Goal: Task Accomplishment & Management: Manage account settings

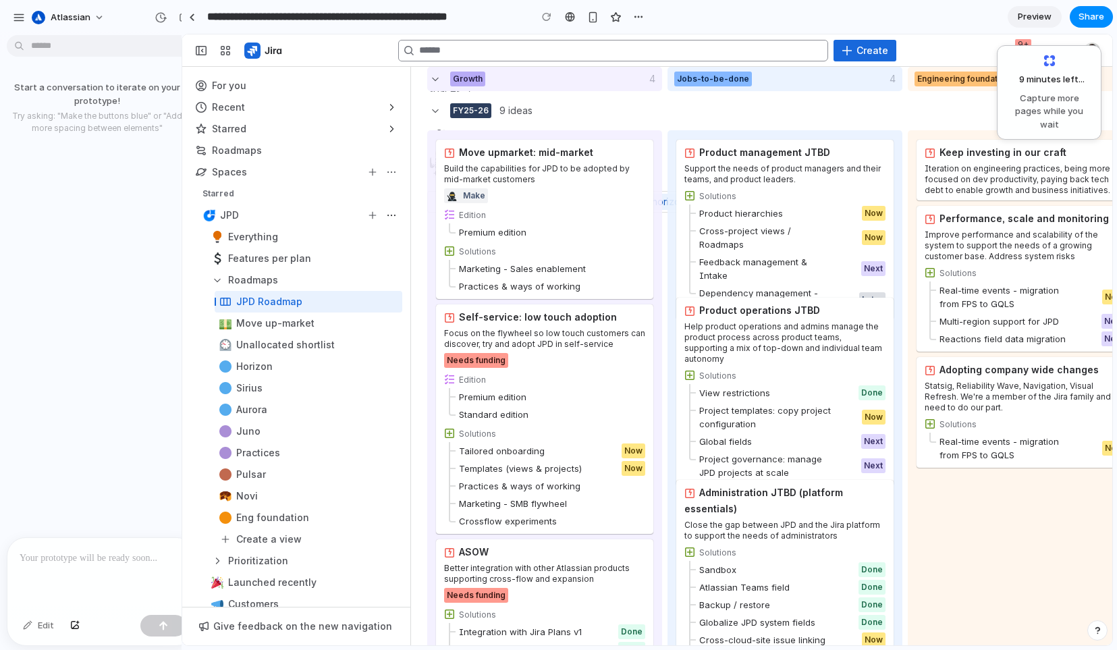
drag, startPoint x: 300, startPoint y: 128, endPoint x: 165, endPoint y: 142, distance: 135.8
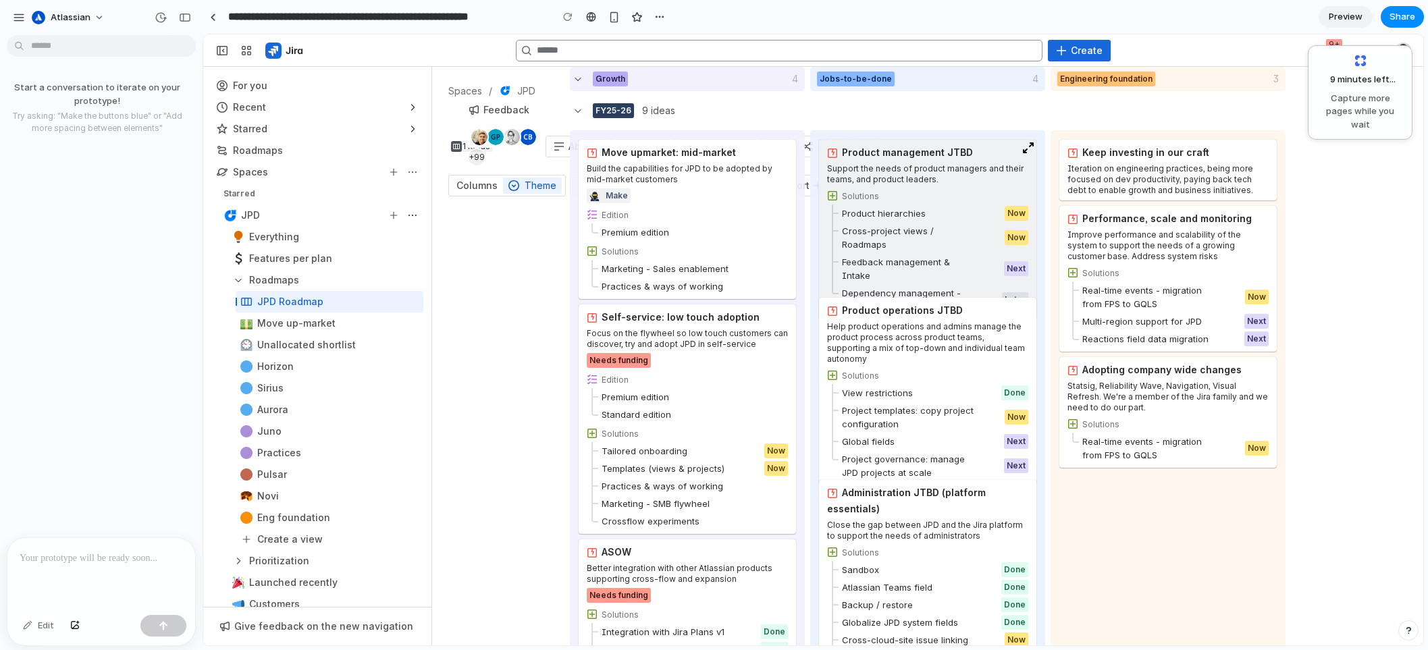
click at [937, 164] on div "Support the needs of product managers and their teams, and product leaders." at bounding box center [927, 174] width 201 height 22
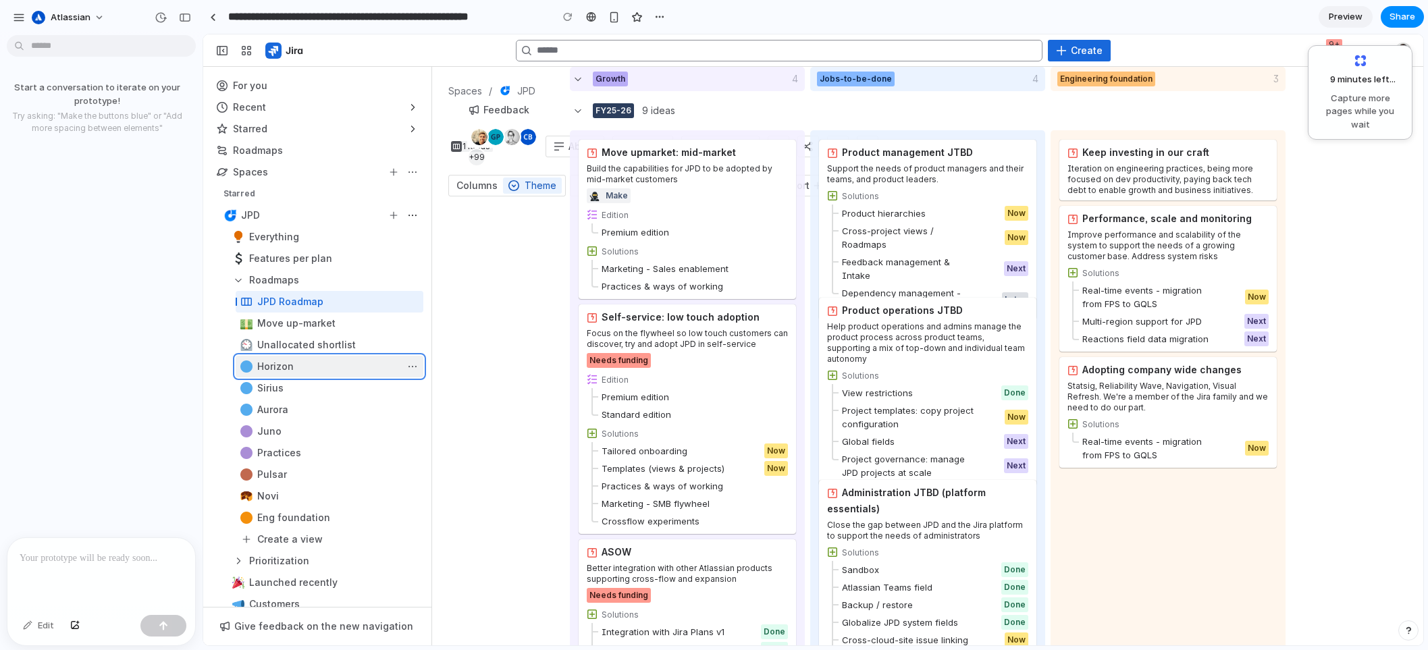
click at [327, 365] on div "Sidebar" at bounding box center [317, 367] width 212 height 22
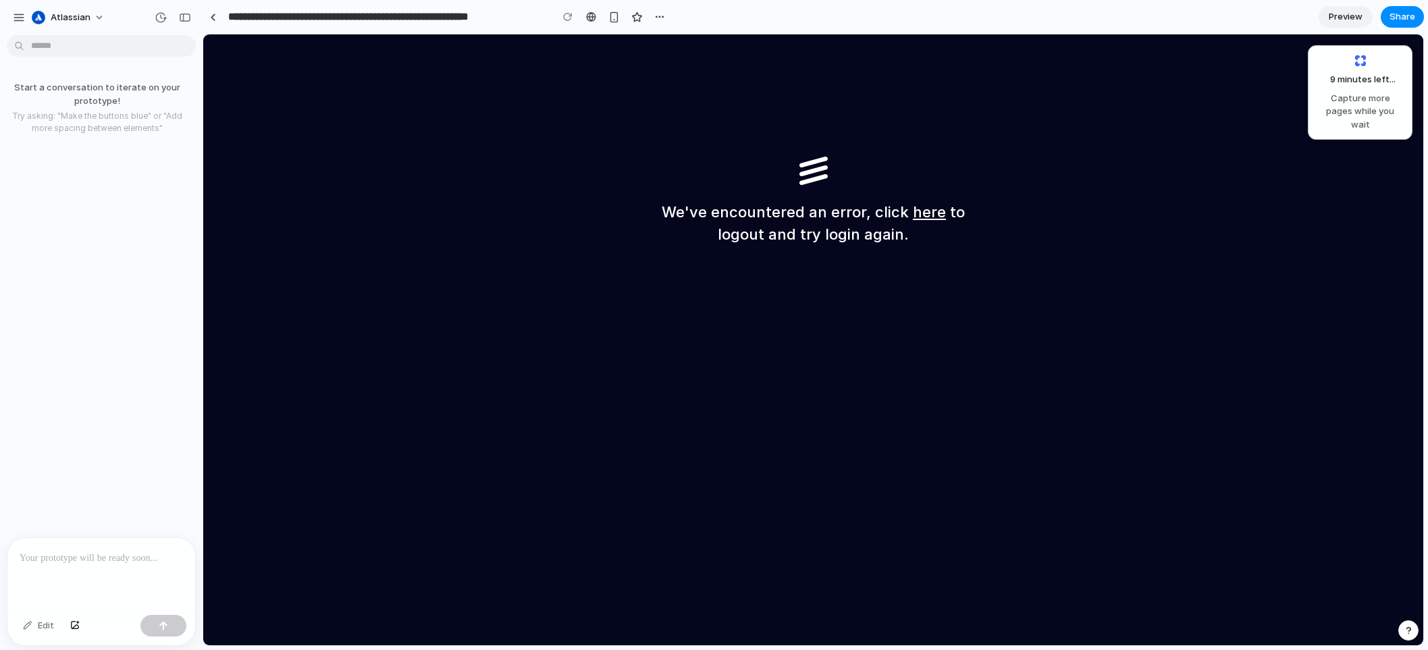
click at [188, 87] on p "Start a conversation to iterate on your prototype!" at bounding box center [97, 94] width 184 height 26
click at [216, 15] on link at bounding box center [213, 17] width 20 height 20
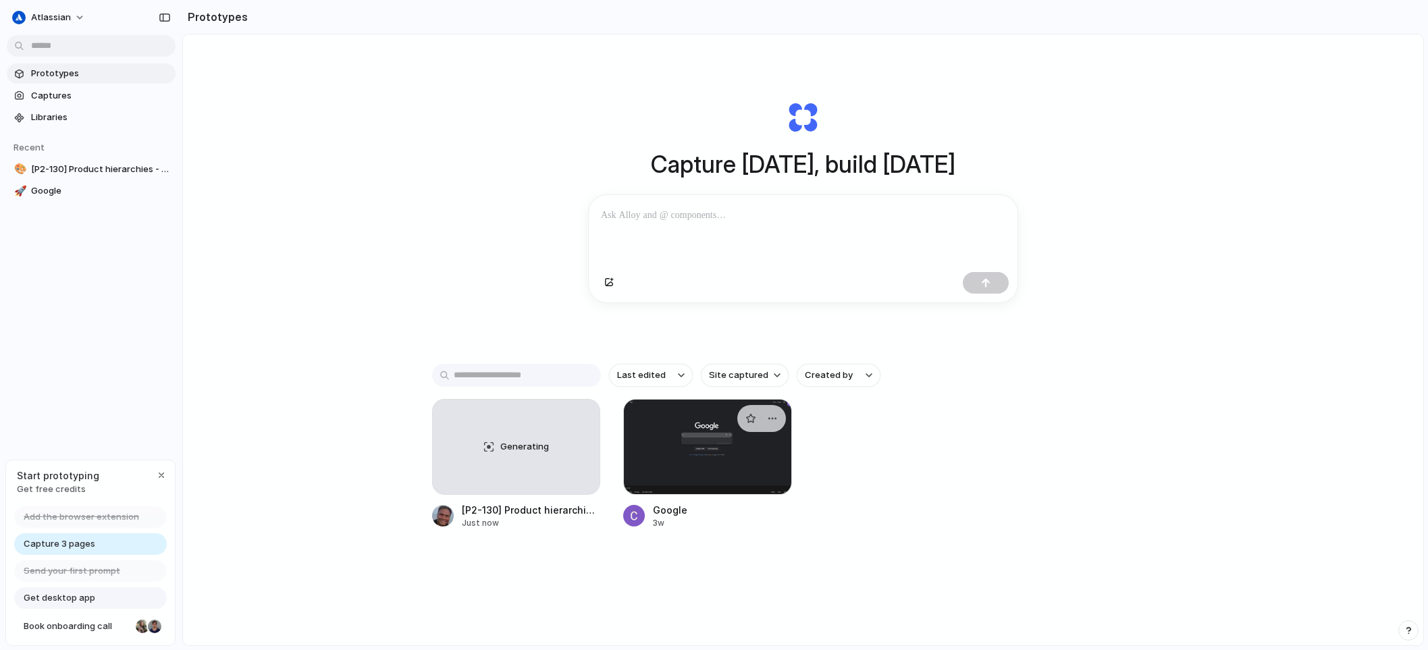
click at [699, 455] on div at bounding box center [707, 447] width 169 height 96
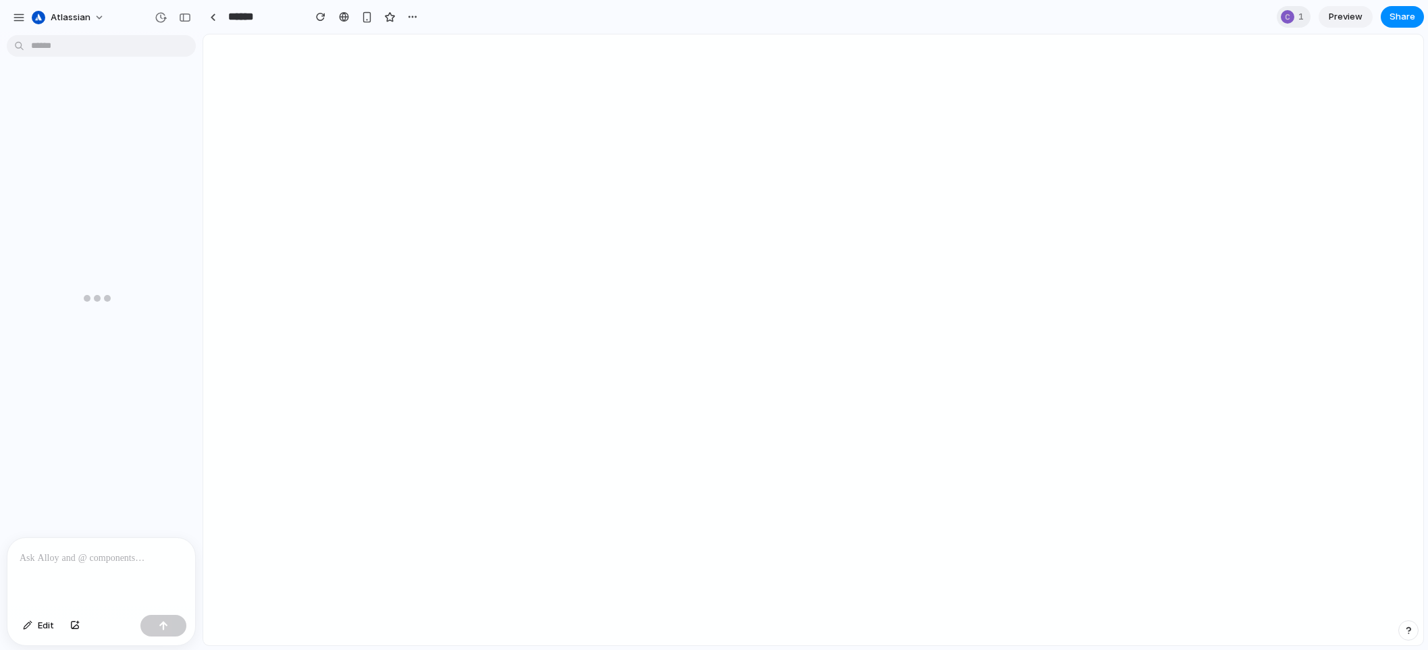
scroll to position [199, 0]
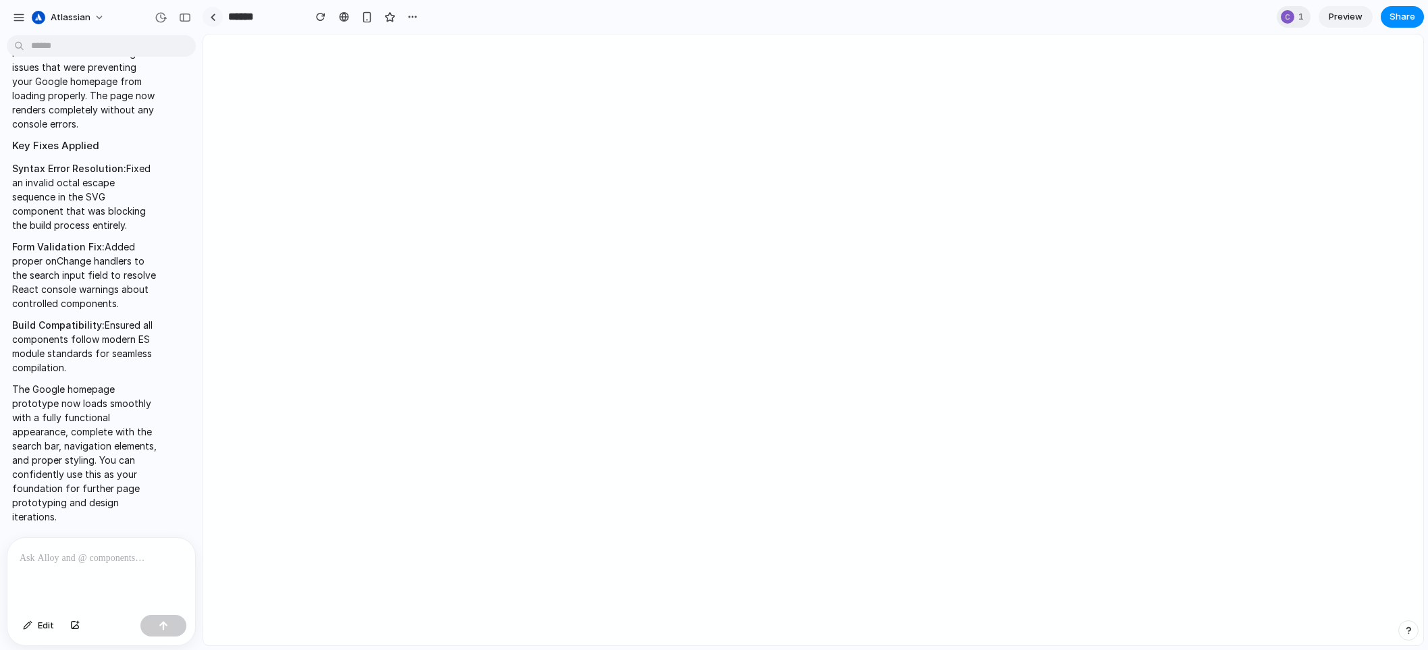
click at [210, 15] on div at bounding box center [213, 17] width 6 height 7
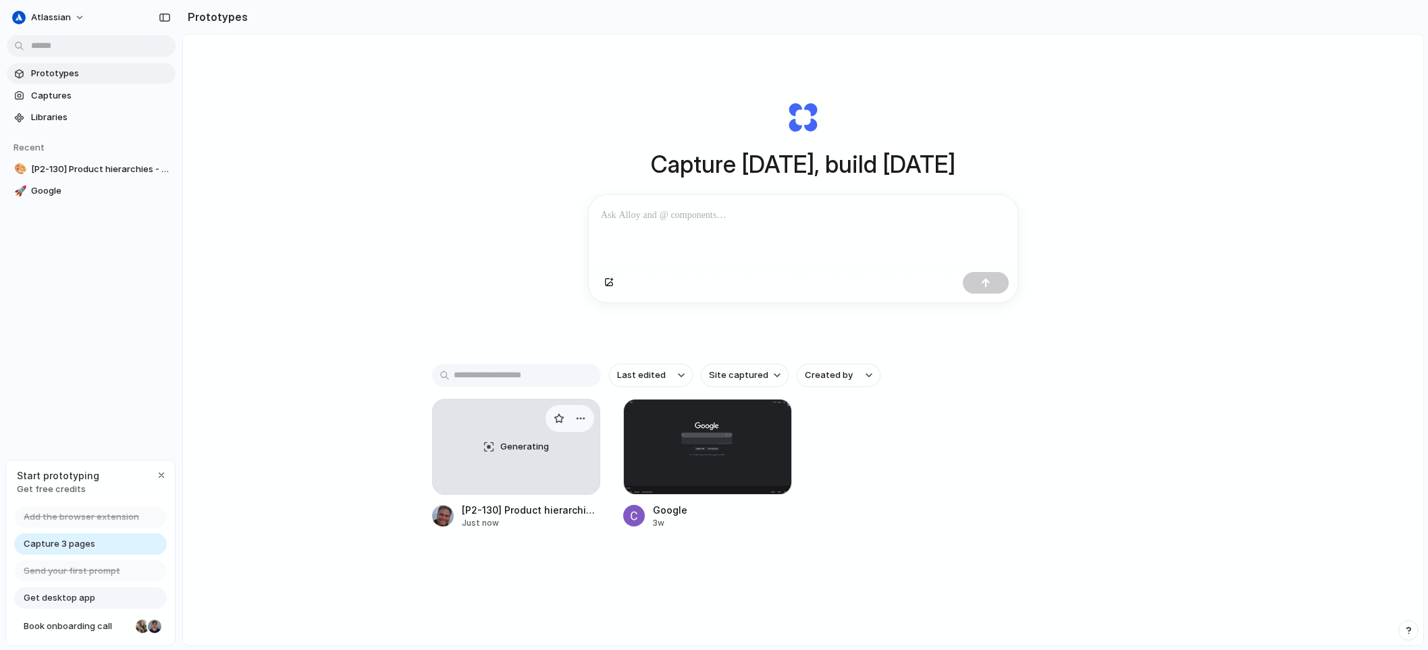
click at [500, 448] on div "Generating" at bounding box center [516, 447] width 167 height 95
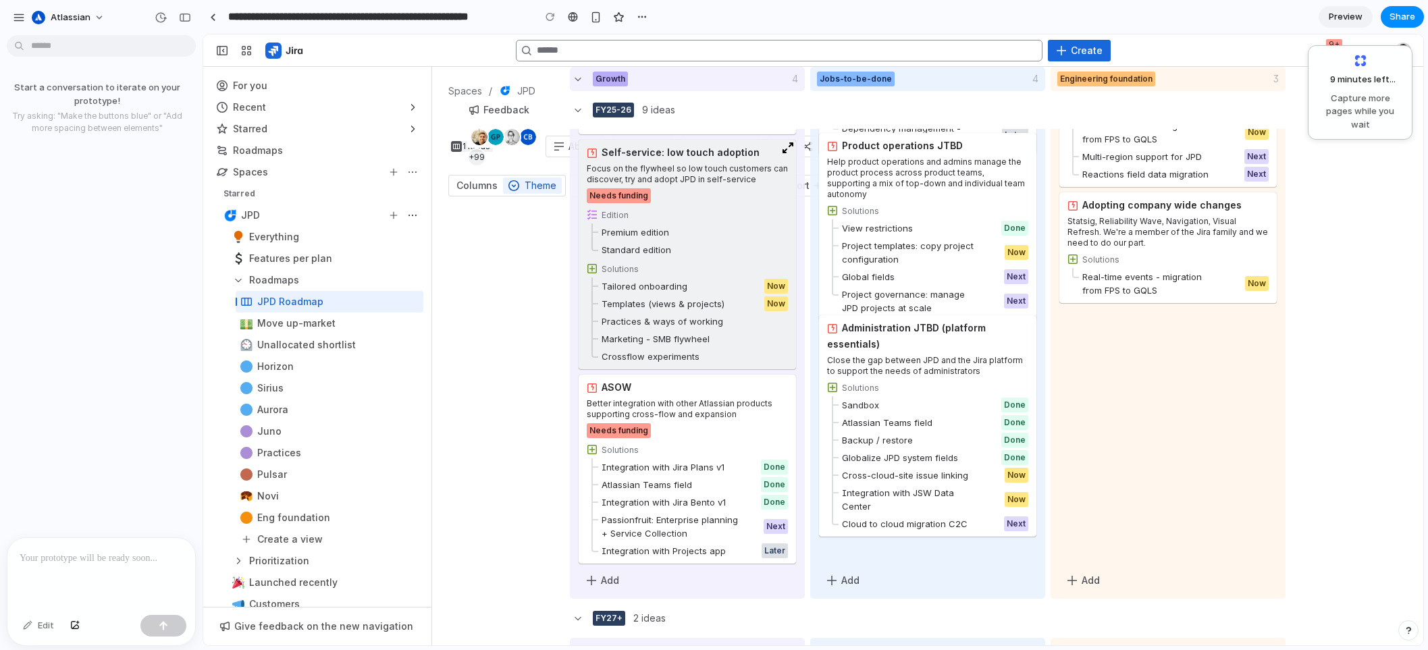
scroll to position [359, 0]
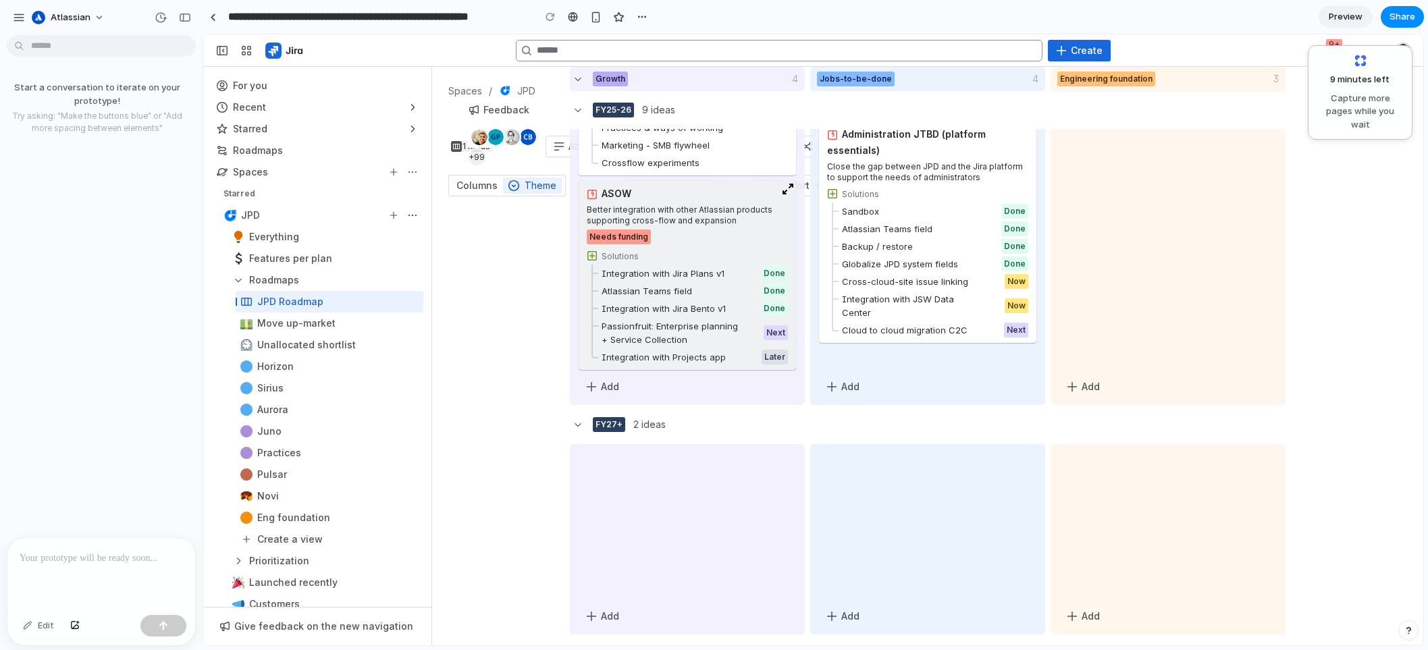
click at [687, 278] on div "Integration with Jira Plans v1" at bounding box center [658, 274] width 134 height 14
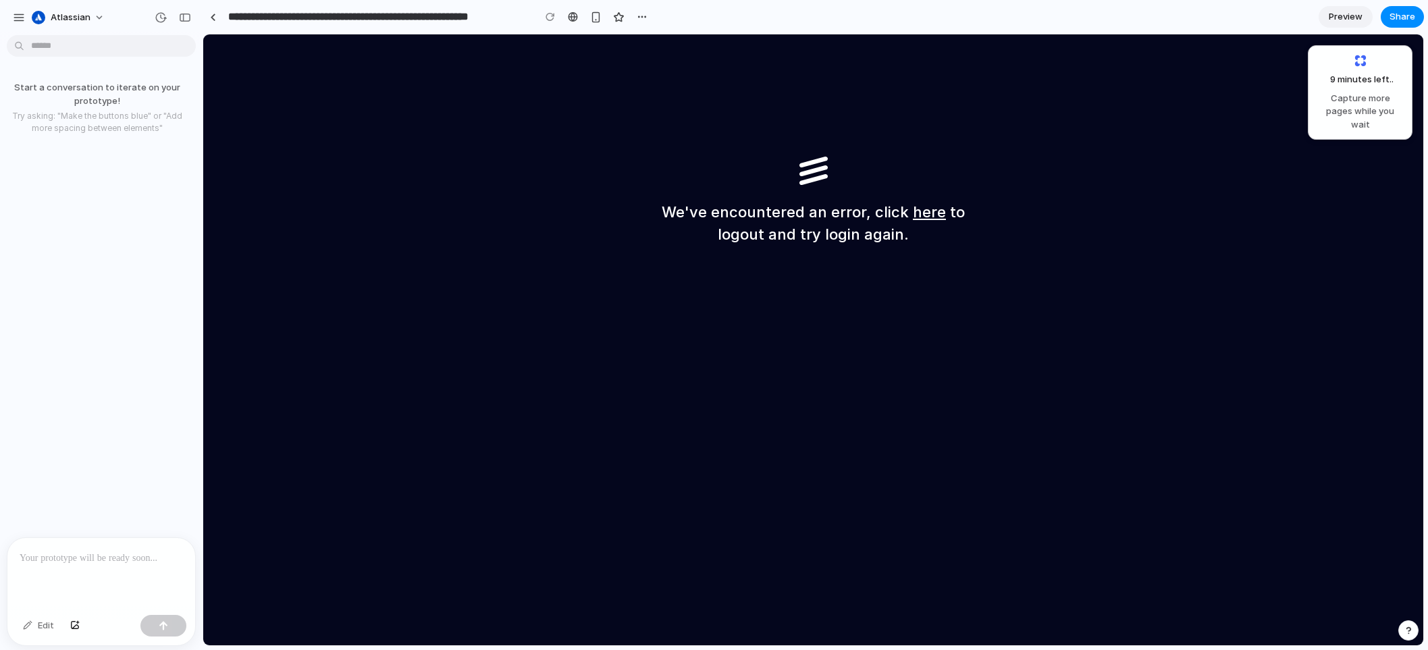
scroll to position [0, 0]
click at [215, 19] on div at bounding box center [213, 17] width 6 height 7
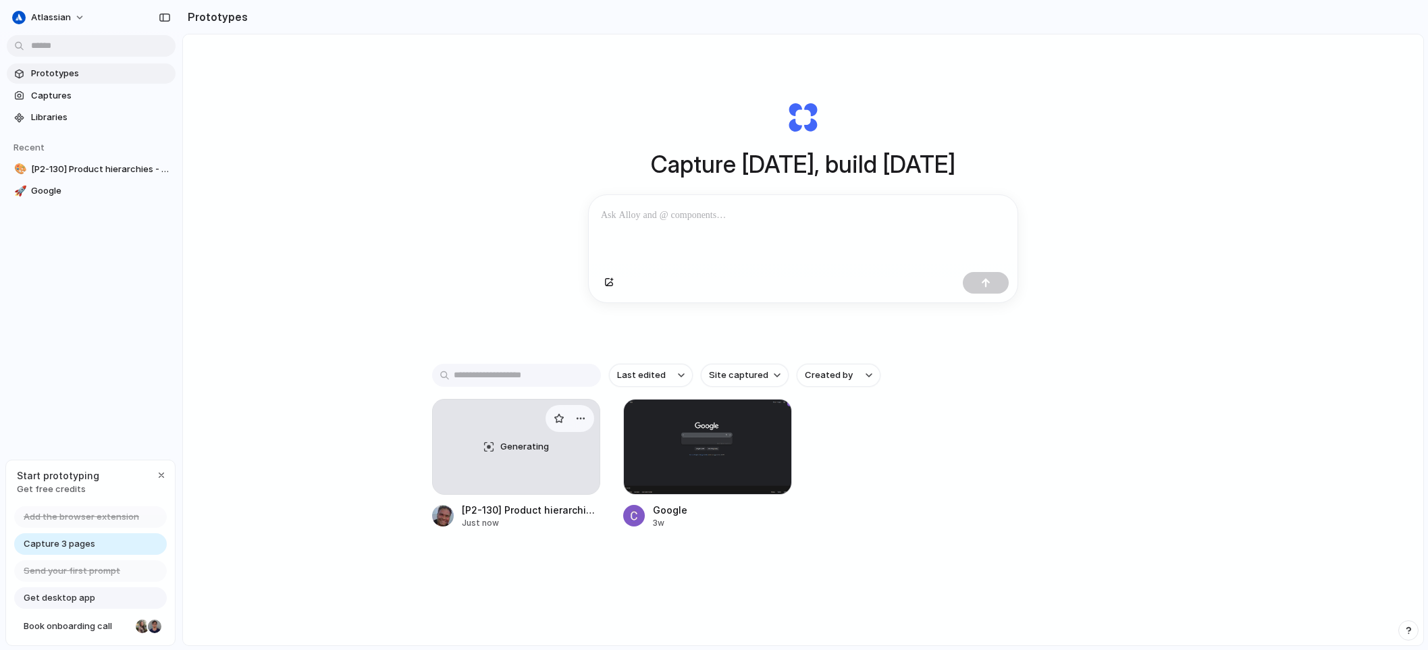
click at [501, 459] on div "Generating" at bounding box center [516, 447] width 167 height 95
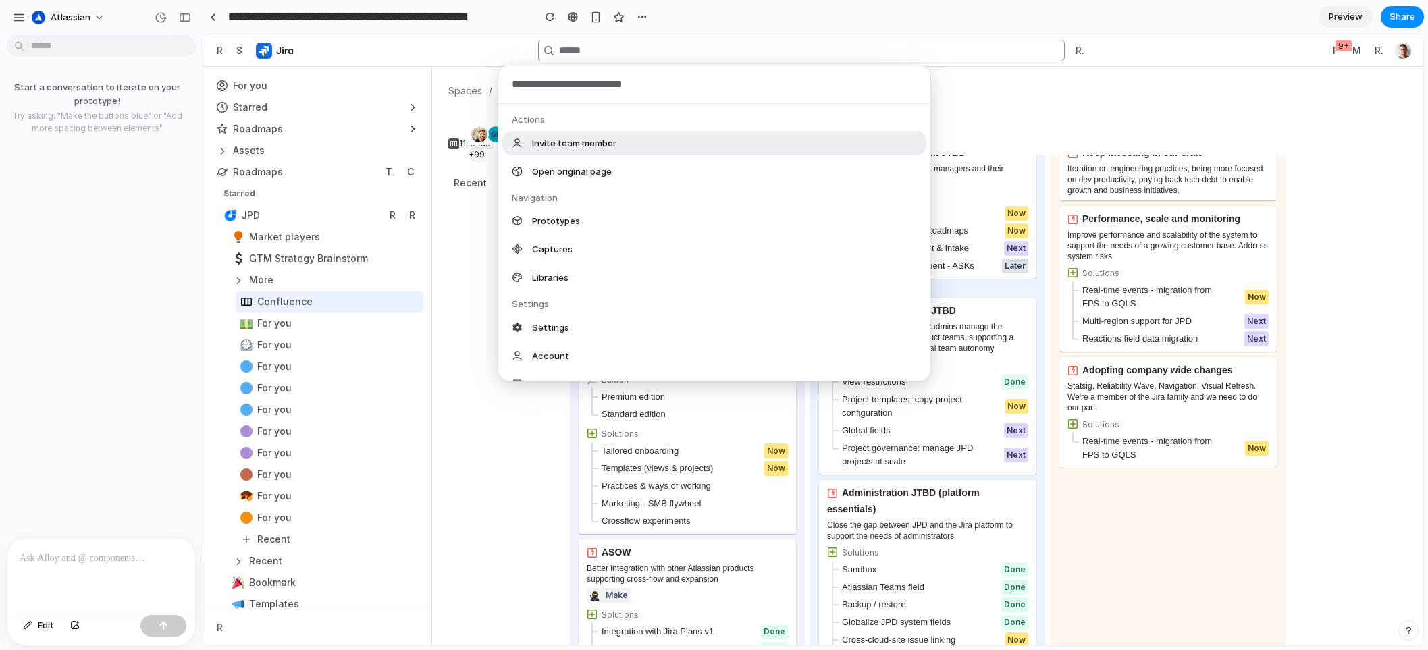
click at [124, 50] on body "**********" at bounding box center [714, 325] width 1428 height 650
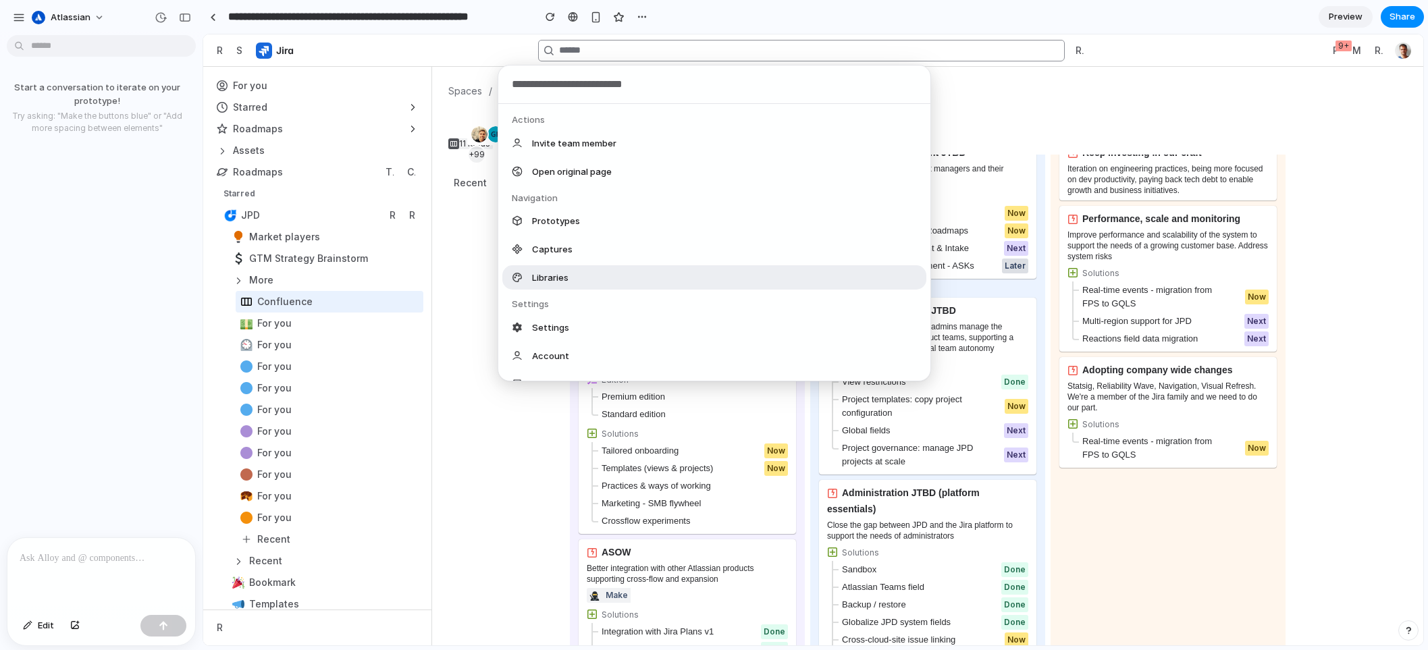
click at [1074, 166] on div "Actions Invite team member Open original page Navigation Prototypes Captures Li…" at bounding box center [964, 135] width 217 height 61
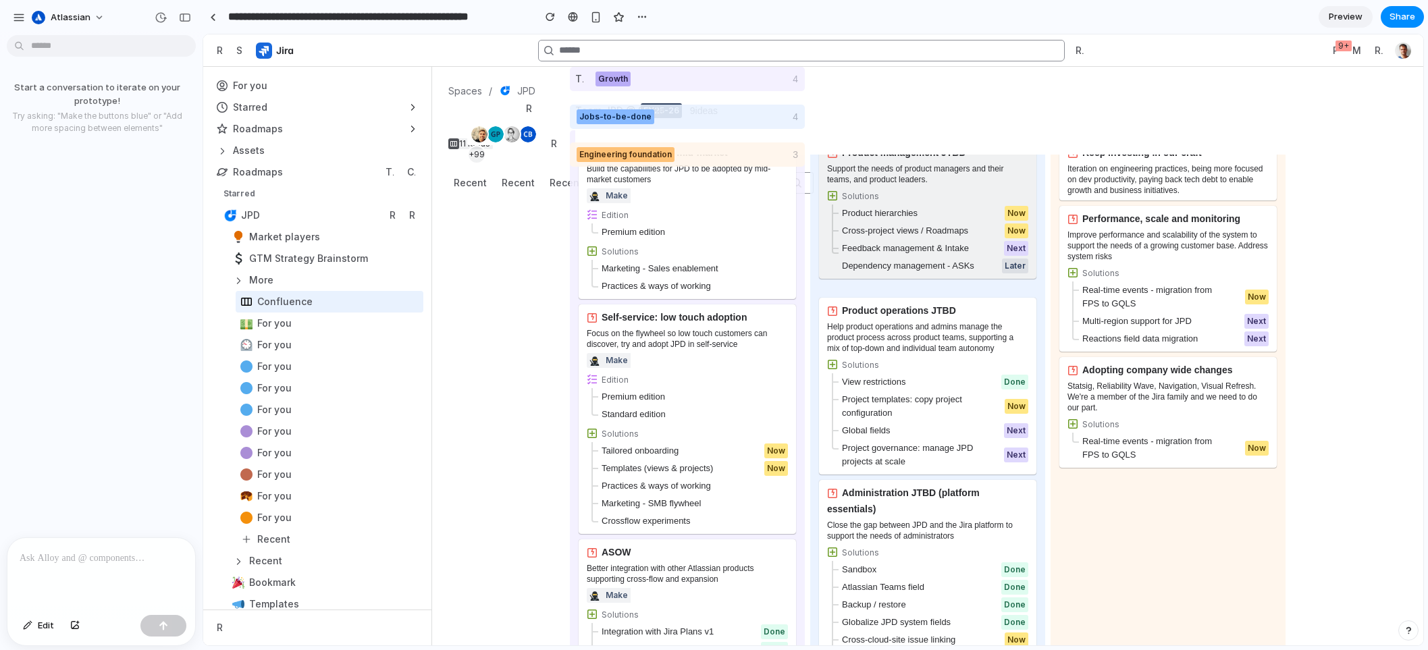
click at [879, 175] on div "Support the needs of product managers and their teams, and product leaders." at bounding box center [927, 174] width 201 height 22
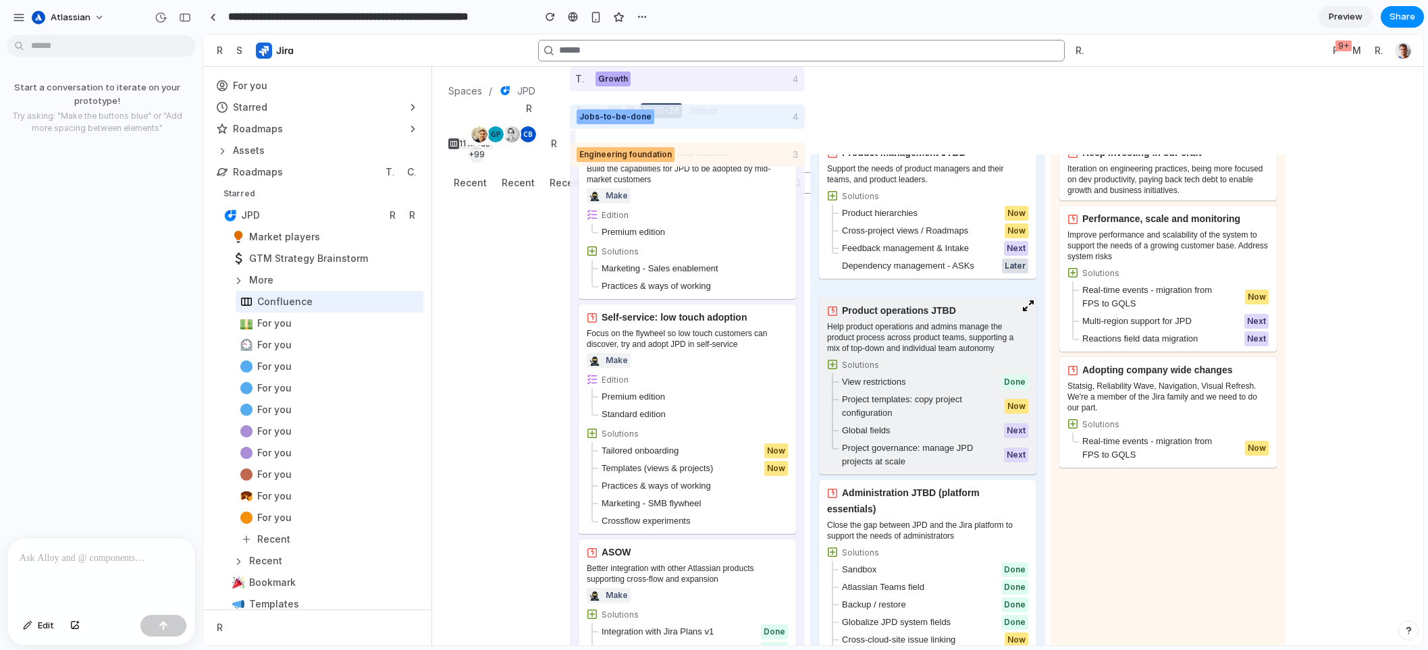
click at [891, 323] on div "Help product operations and admins manage the product process across product te…" at bounding box center [927, 337] width 201 height 32
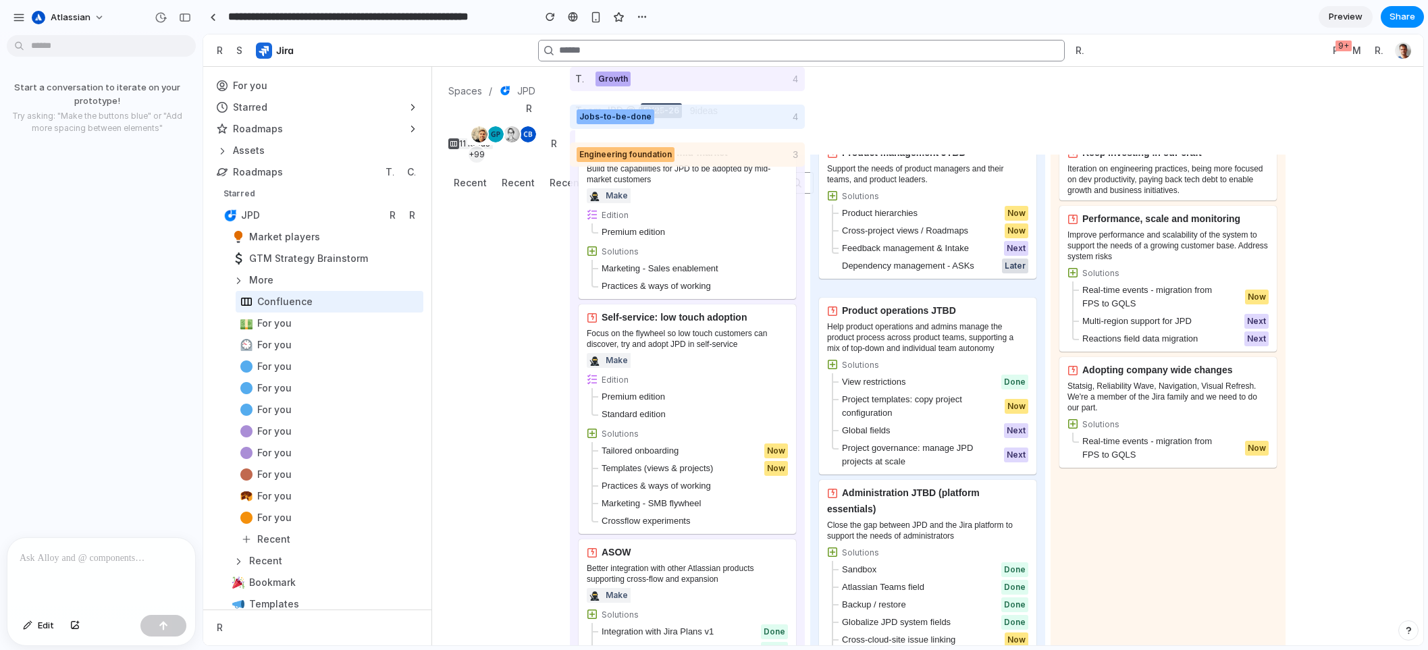
click at [76, 47] on body "**********" at bounding box center [714, 325] width 1428 height 650
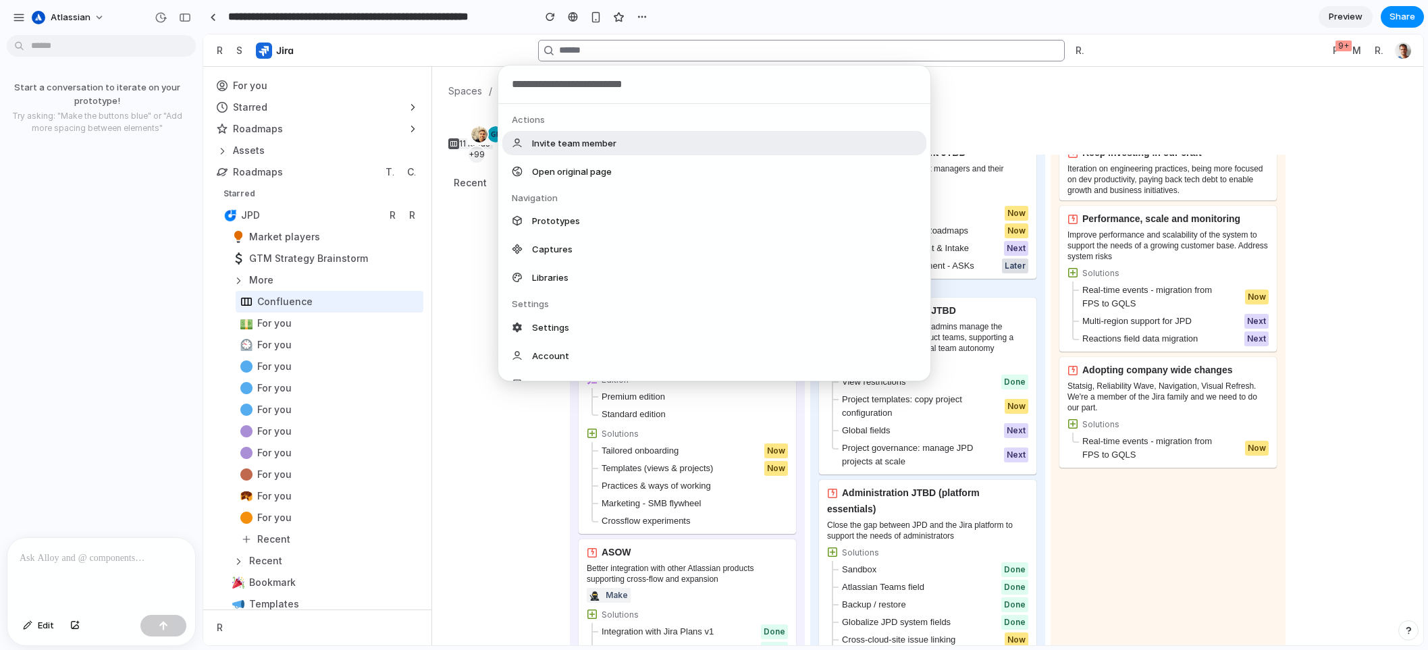
drag, startPoint x: 95, startPoint y: 585, endPoint x: 89, endPoint y: 554, distance: 32.2
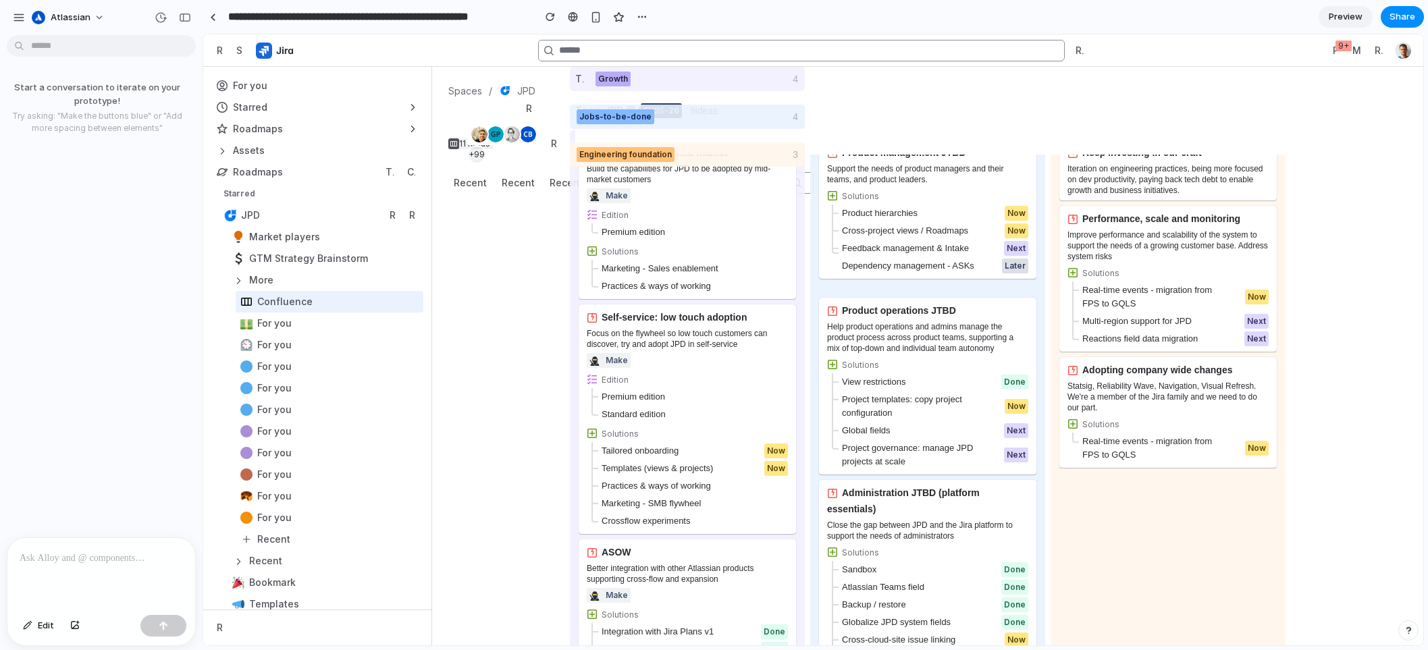
click at [89, 552] on p at bounding box center [101, 558] width 163 height 16
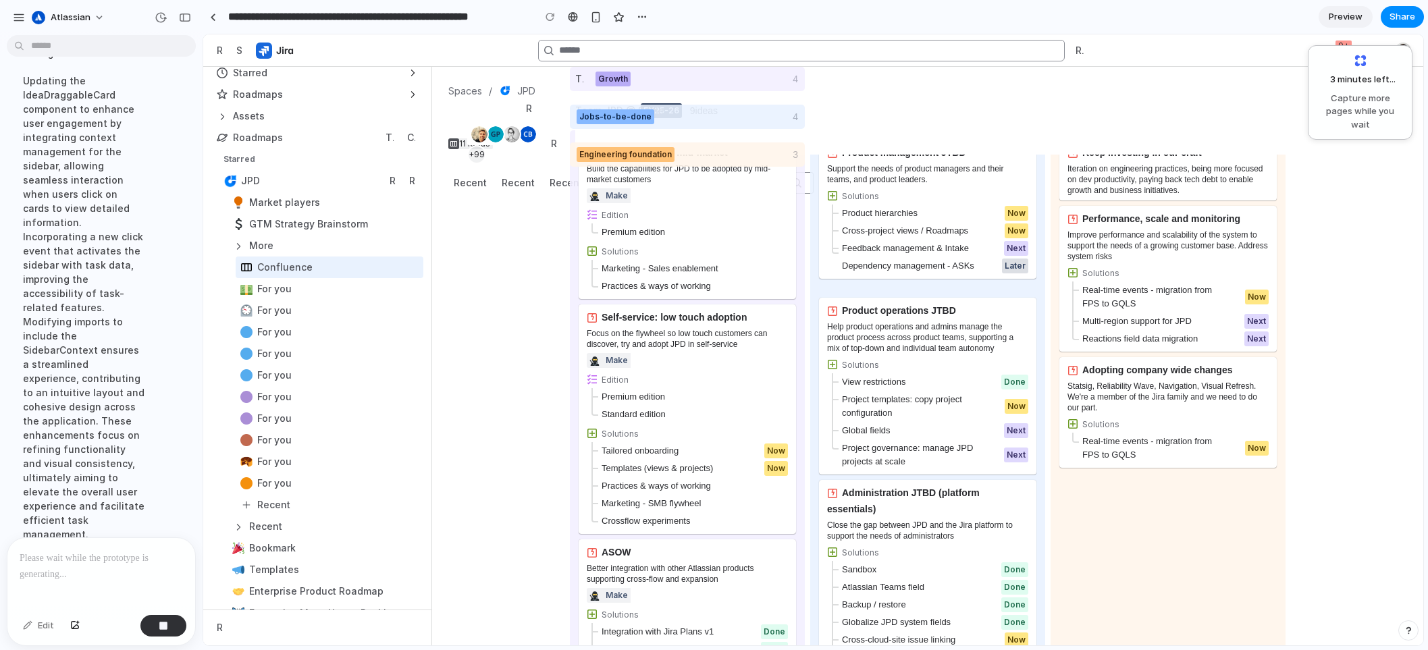
click at [714, 325] on div at bounding box center [714, 325] width 0 height 0
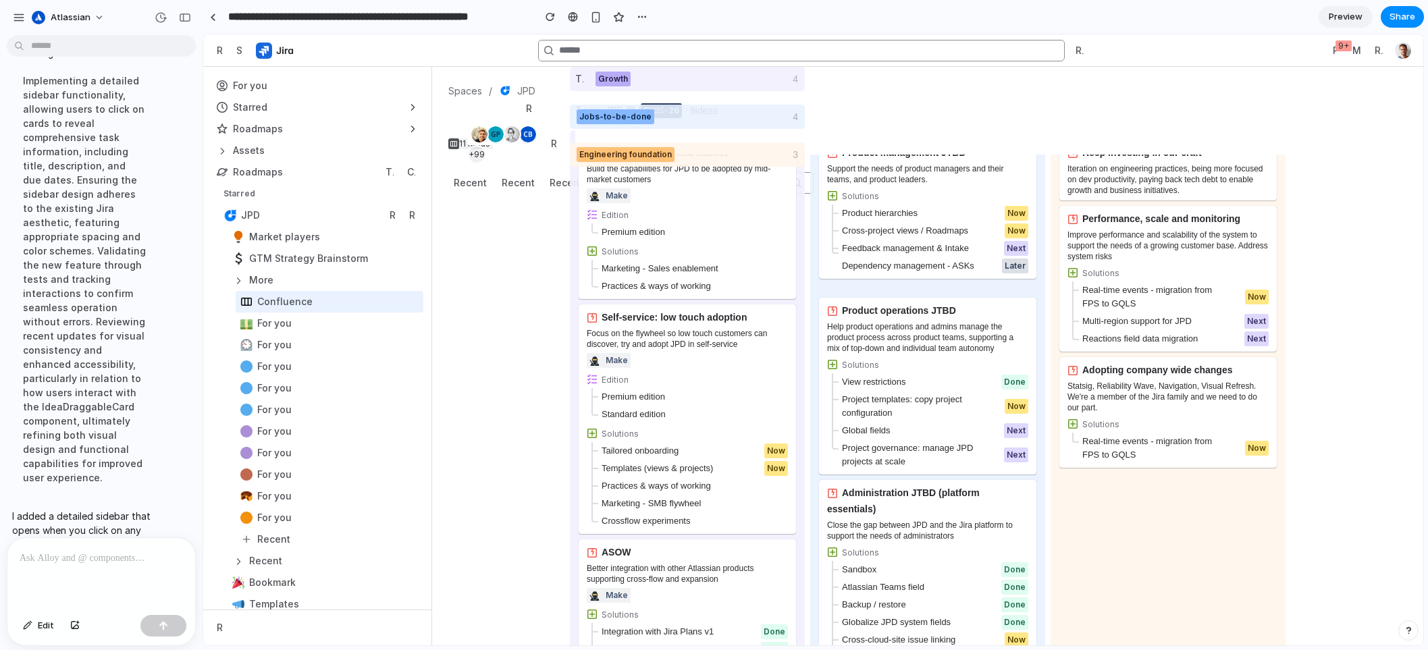
scroll to position [322, 0]
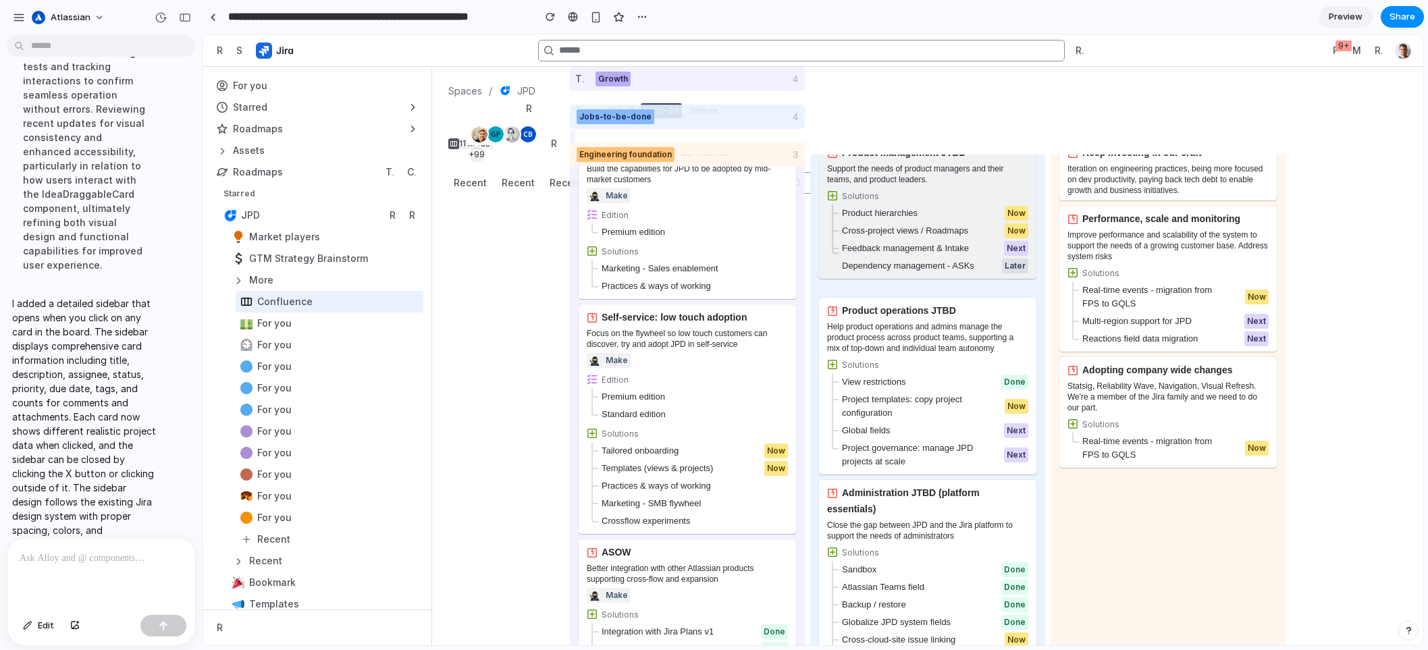
click at [927, 182] on div "Support the needs of product managers and their teams, and product leaders." at bounding box center [927, 174] width 201 height 22
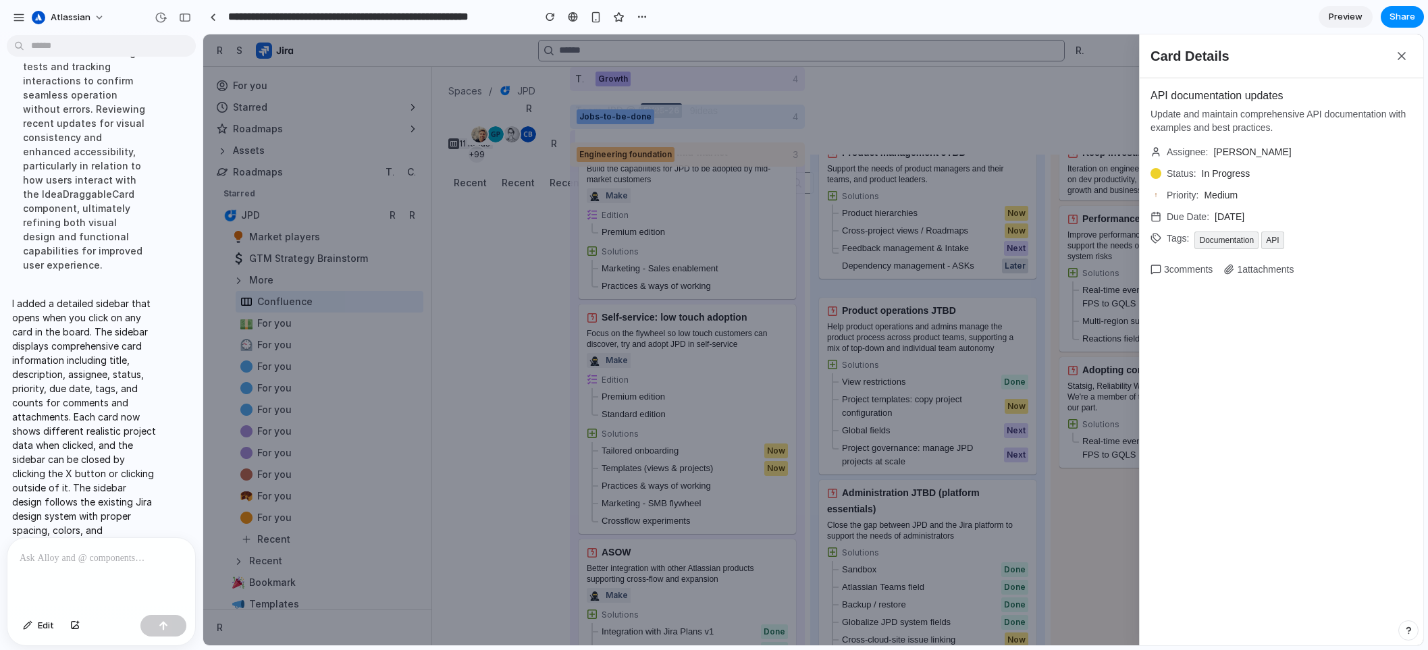
click at [928, 187] on div "Card Details API documentation updates Update and maintain comprehensive API do…" at bounding box center [813, 339] width 1220 height 611
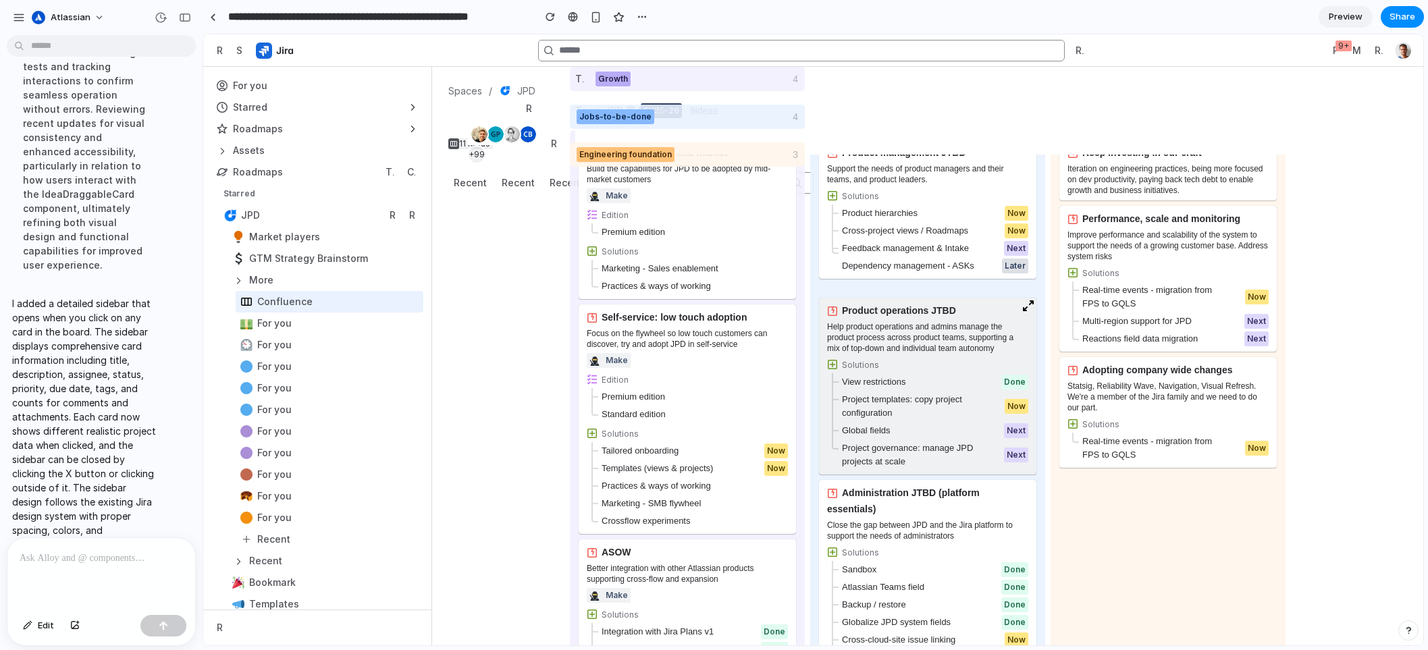
click at [908, 348] on div "Help product operations and admins manage the product process across product te…" at bounding box center [927, 337] width 201 height 32
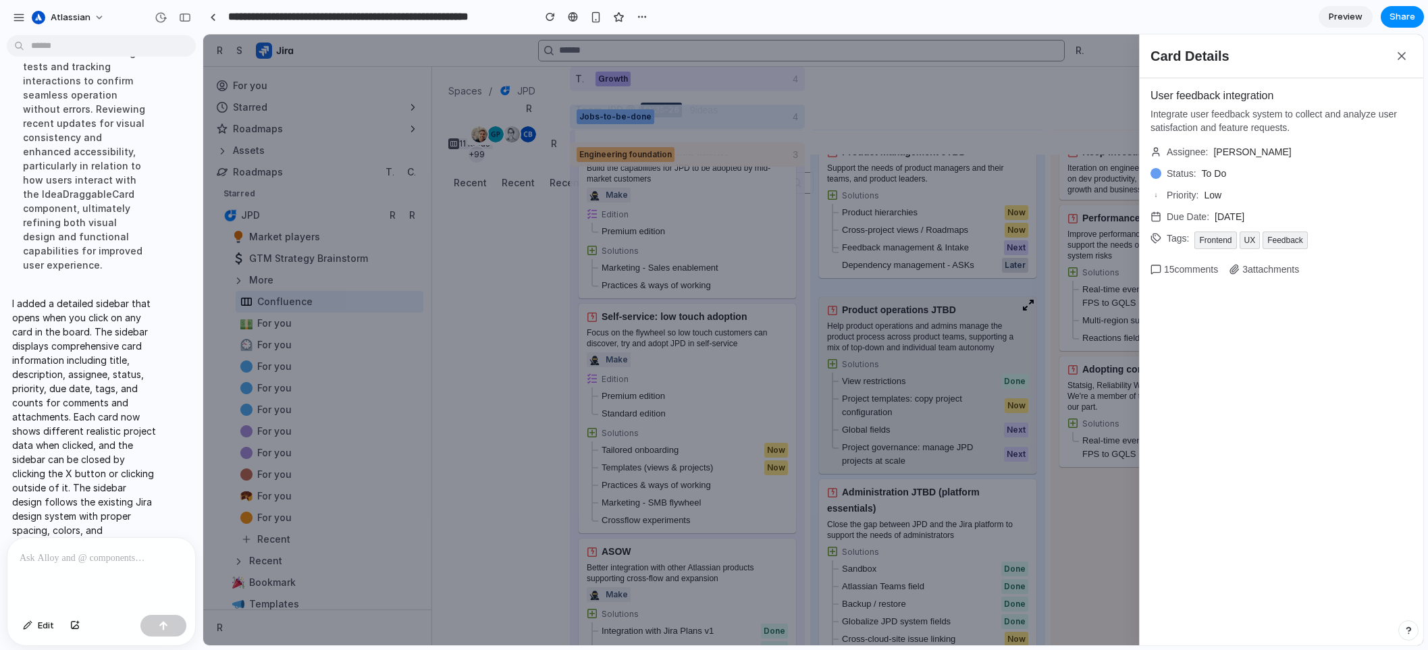
scroll to position [0, 0]
click at [908, 348] on div "Card Details User feedback integration Integrate user feedback system to collec…" at bounding box center [813, 339] width 1220 height 611
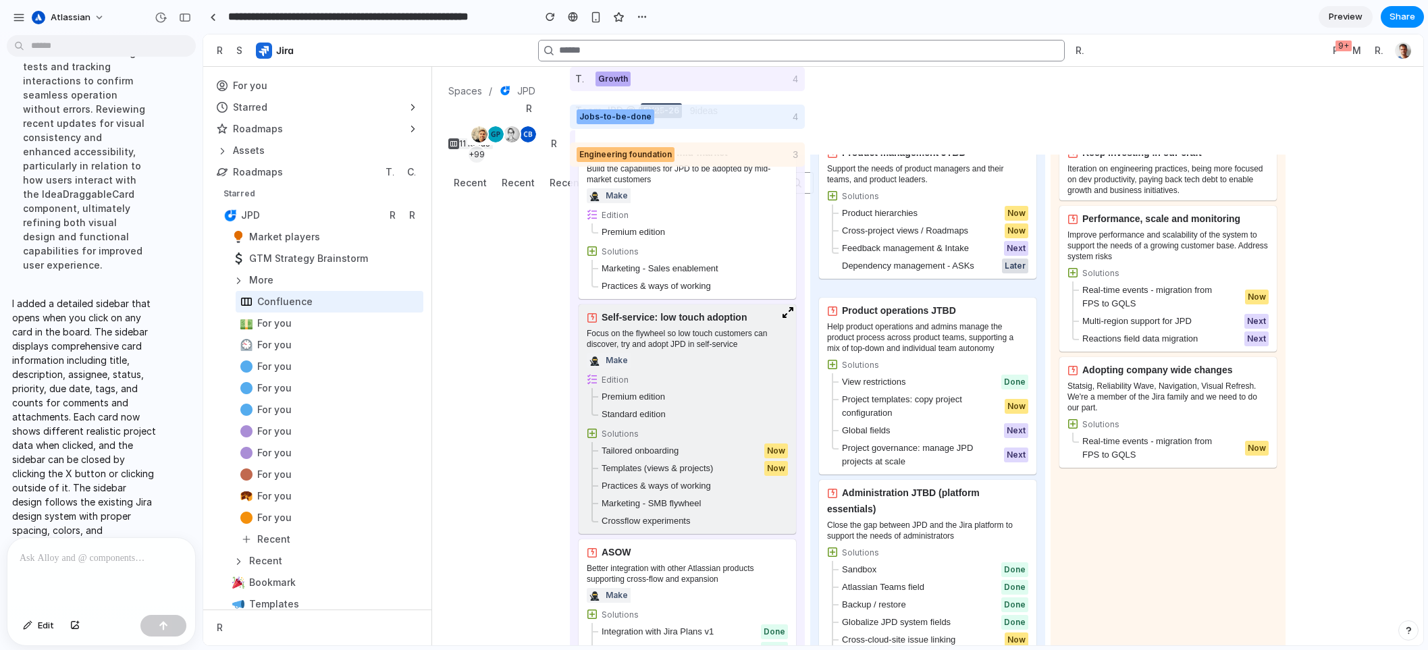
scroll to position [1, 0]
click at [710, 382] on div "Edition" at bounding box center [687, 378] width 201 height 11
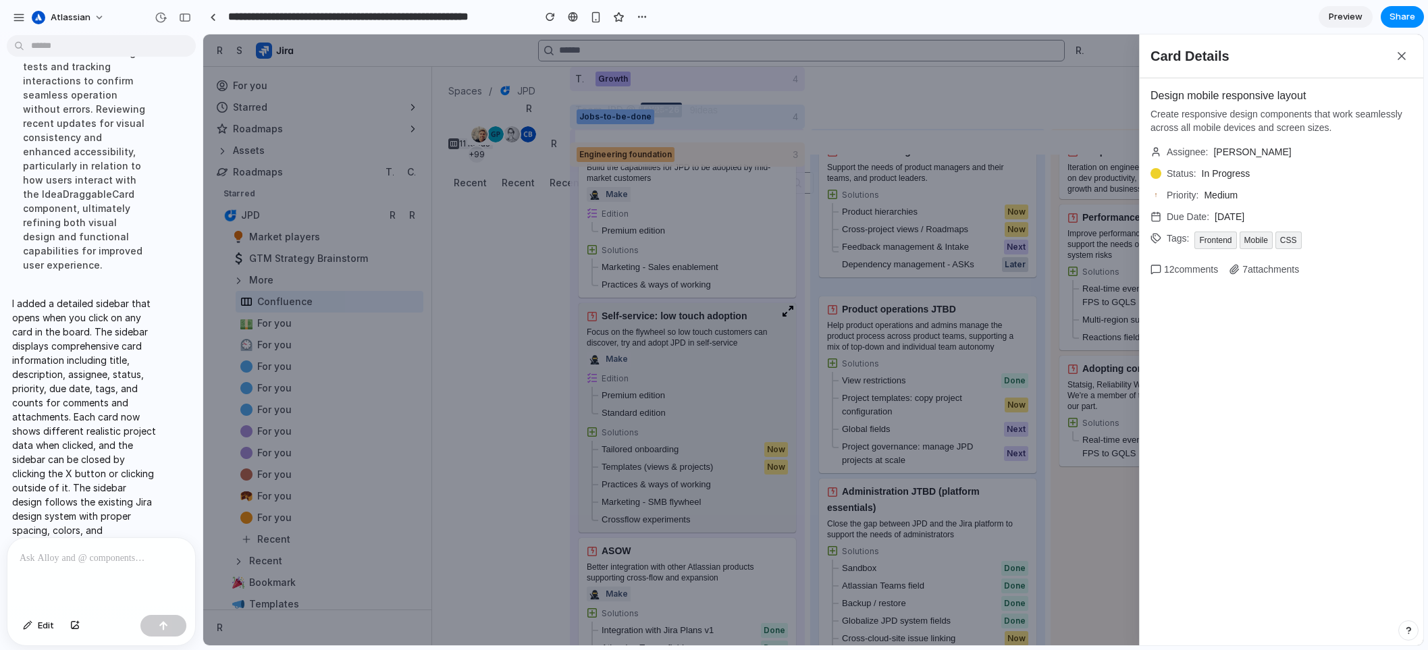
scroll to position [0, 0]
click at [722, 367] on div "Card Details Design mobile responsive layout Create responsive design component…" at bounding box center [813, 339] width 1220 height 611
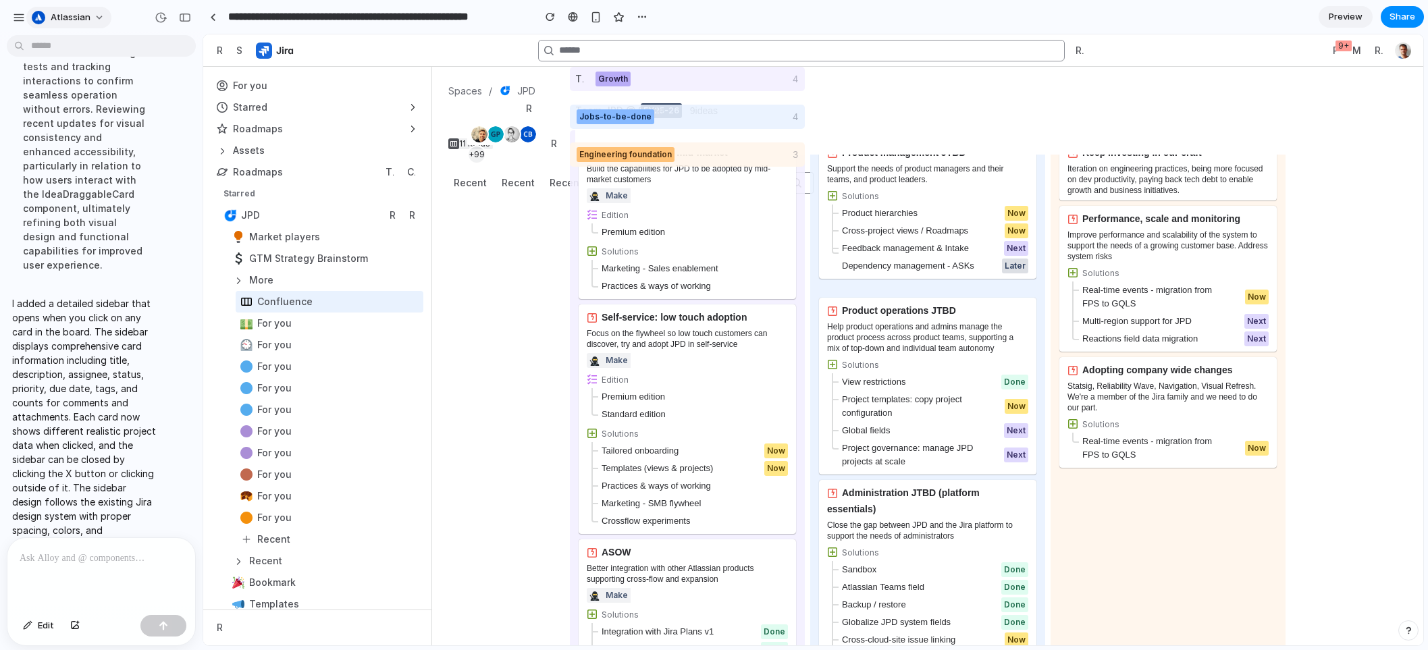
click at [78, 15] on span "atlassian" at bounding box center [71, 18] width 40 height 14
drag, startPoint x: 90, startPoint y: 47, endPoint x: 240, endPoint y: 69, distance: 150.9
click at [90, 47] on li "Settings" at bounding box center [85, 48] width 112 height 22
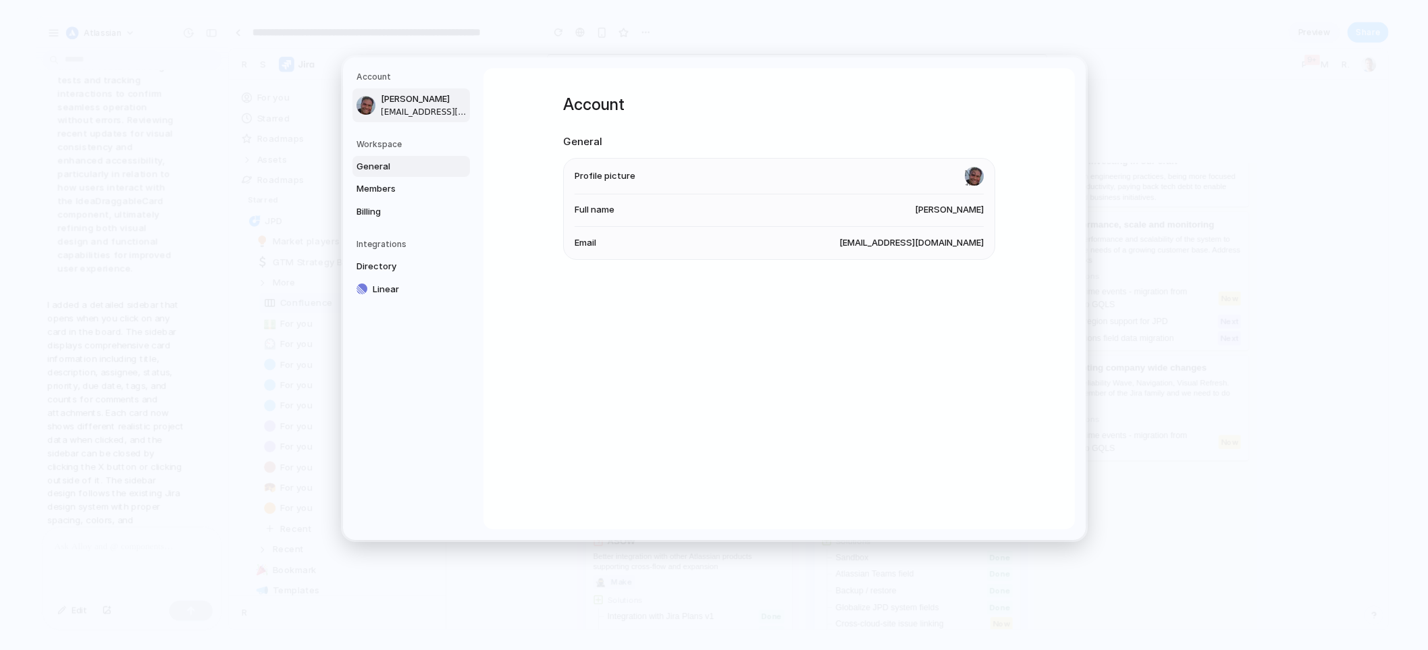
click at [386, 176] on link "General" at bounding box center [410, 167] width 117 height 22
click at [388, 189] on span "Members" at bounding box center [400, 189] width 86 height 14
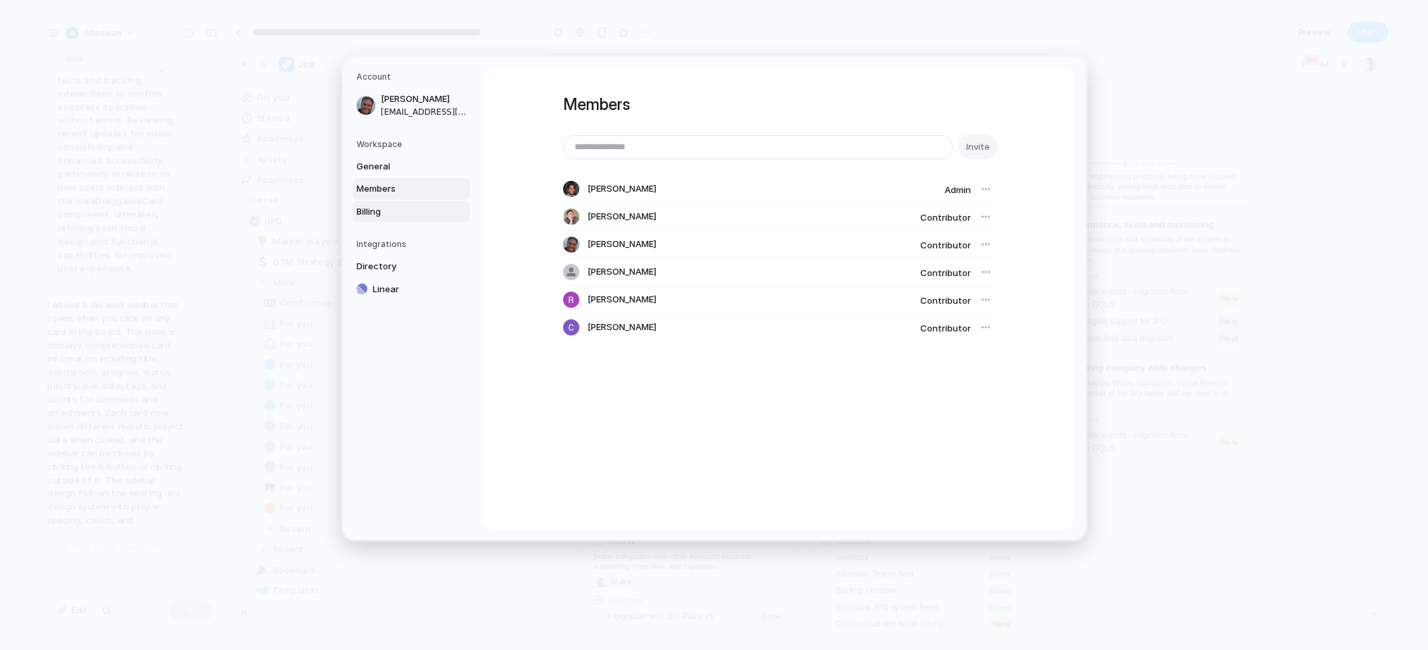
click at [380, 217] on span "Billing" at bounding box center [400, 212] width 86 height 14
